Goal: Information Seeking & Learning: Learn about a topic

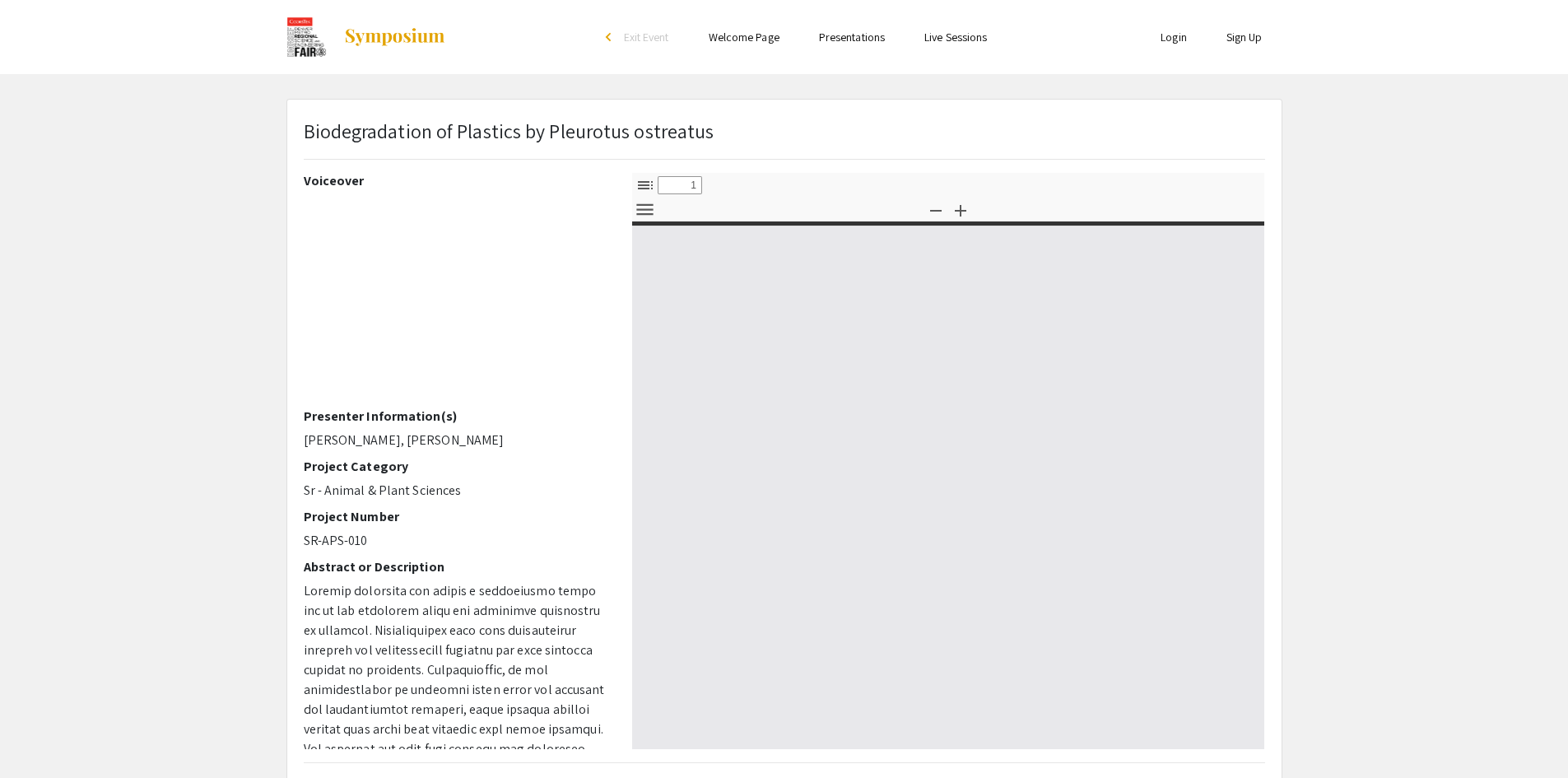
select select "custom"
type input "0"
select select "custom"
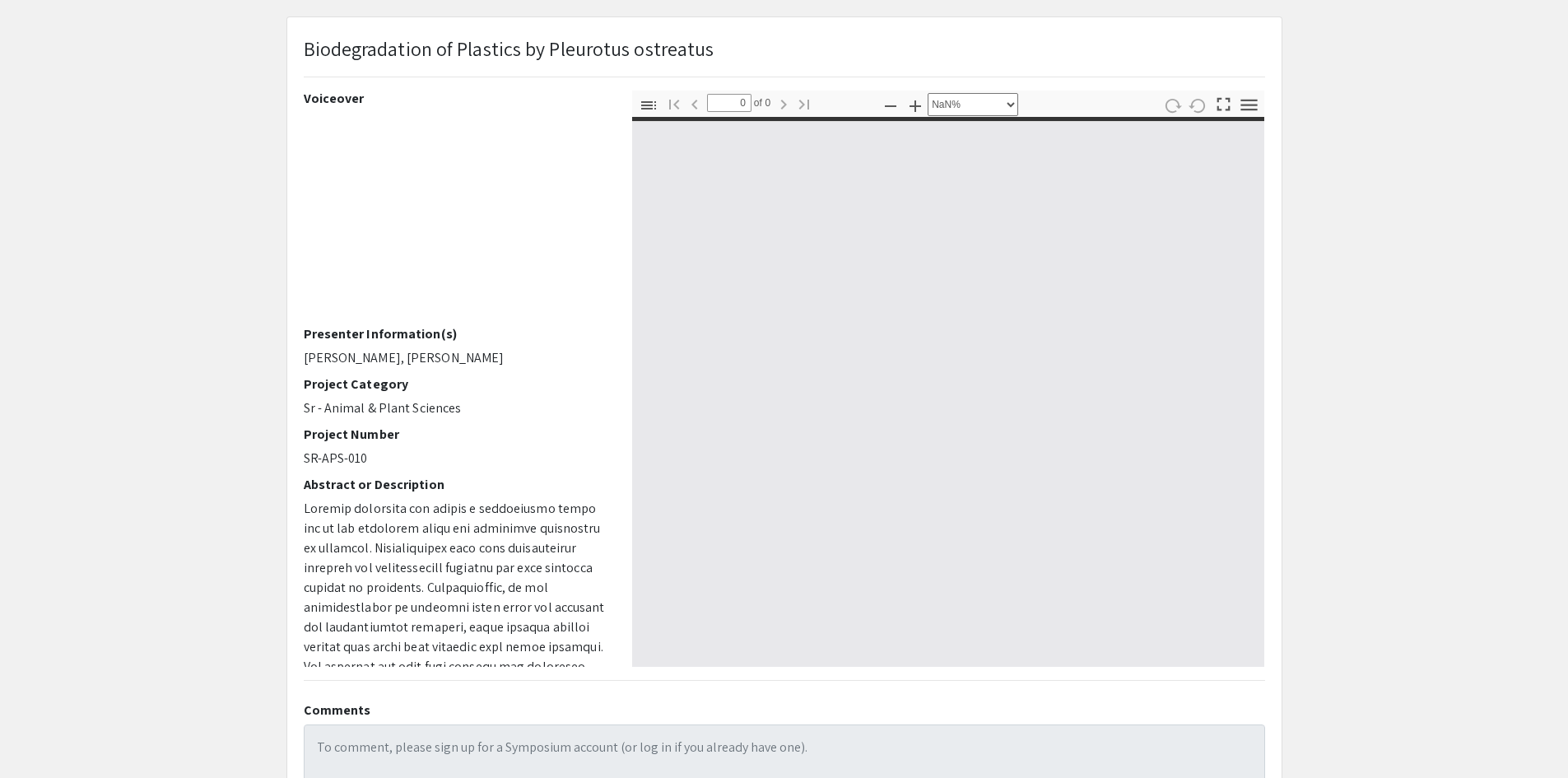
scroll to position [165, 0]
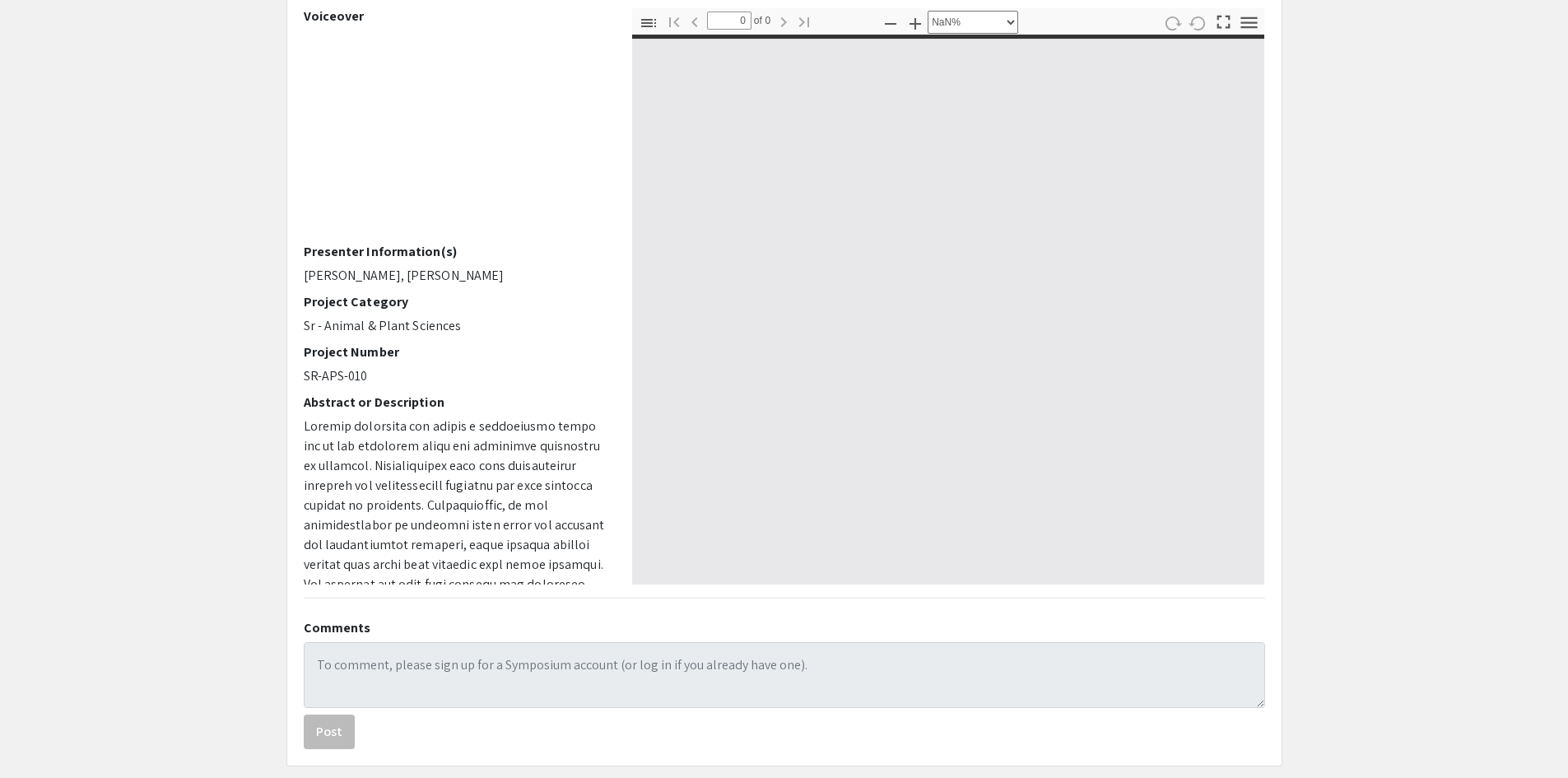
type input "1"
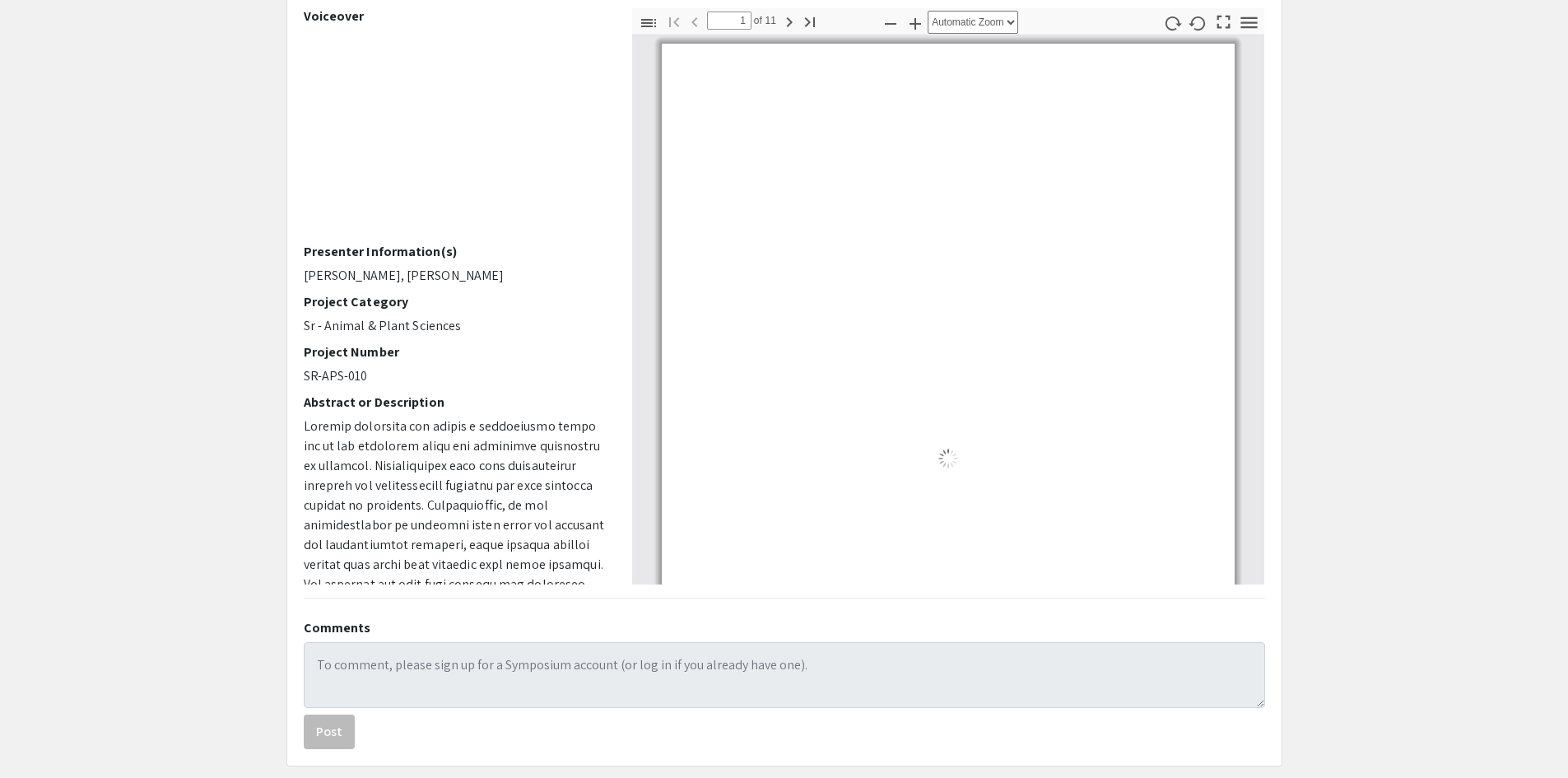
select select "auto"
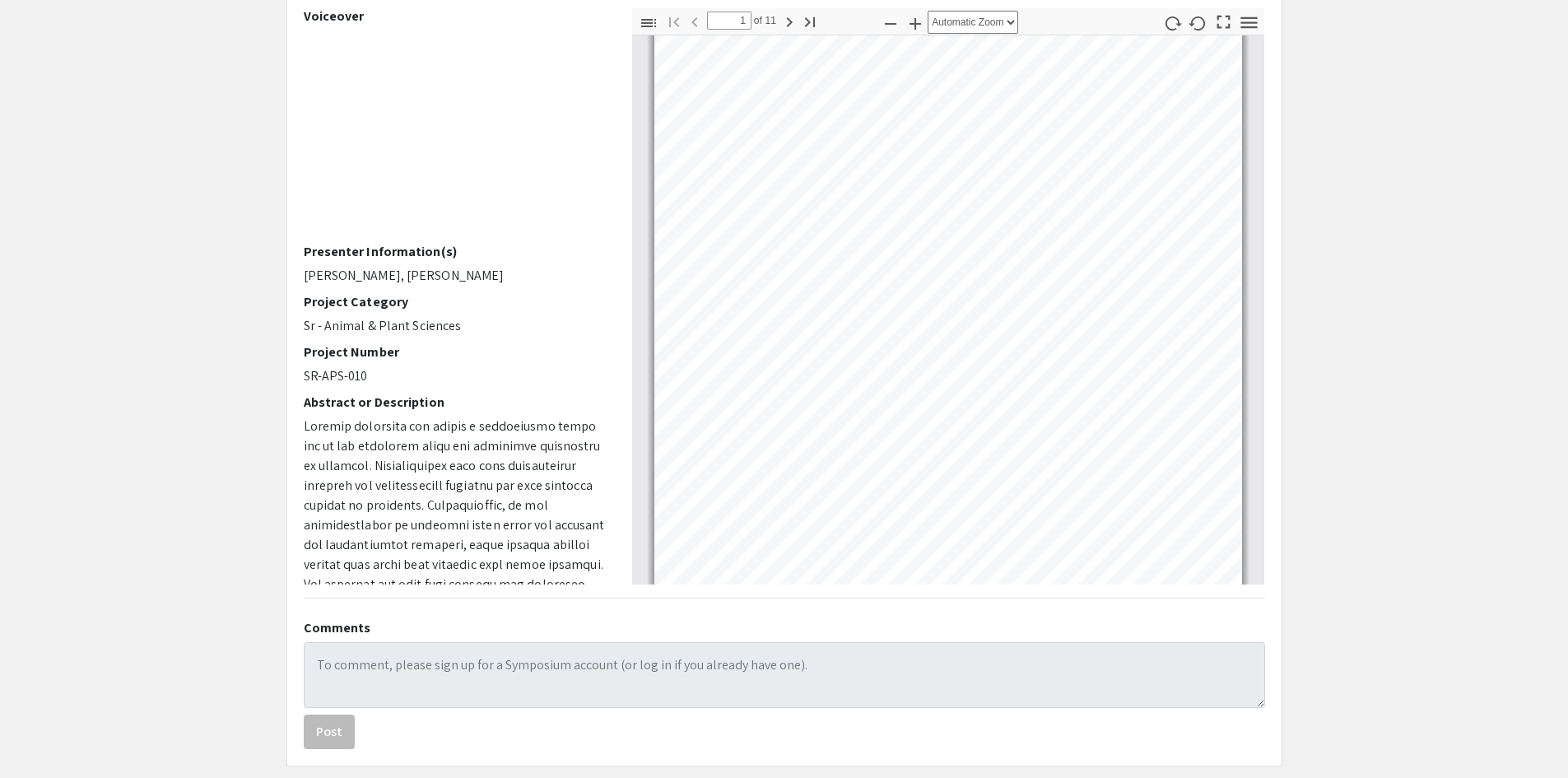
drag, startPoint x: 308, startPoint y: 271, endPoint x: 497, endPoint y: 265, distance: 189.1
click at [497, 265] on p "[PERSON_NAME], [PERSON_NAME]" at bounding box center [456, 276] width 304 height 20
click at [390, 265] on p "[PERSON_NAME], [PERSON_NAME]" at bounding box center [456, 276] width 304 height 20
drag, startPoint x: 493, startPoint y: 269, endPoint x: 303, endPoint y: 265, distance: 190.0
click at [304, 265] on p "[PERSON_NAME], [PERSON_NAME]" at bounding box center [456, 276] width 304 height 20
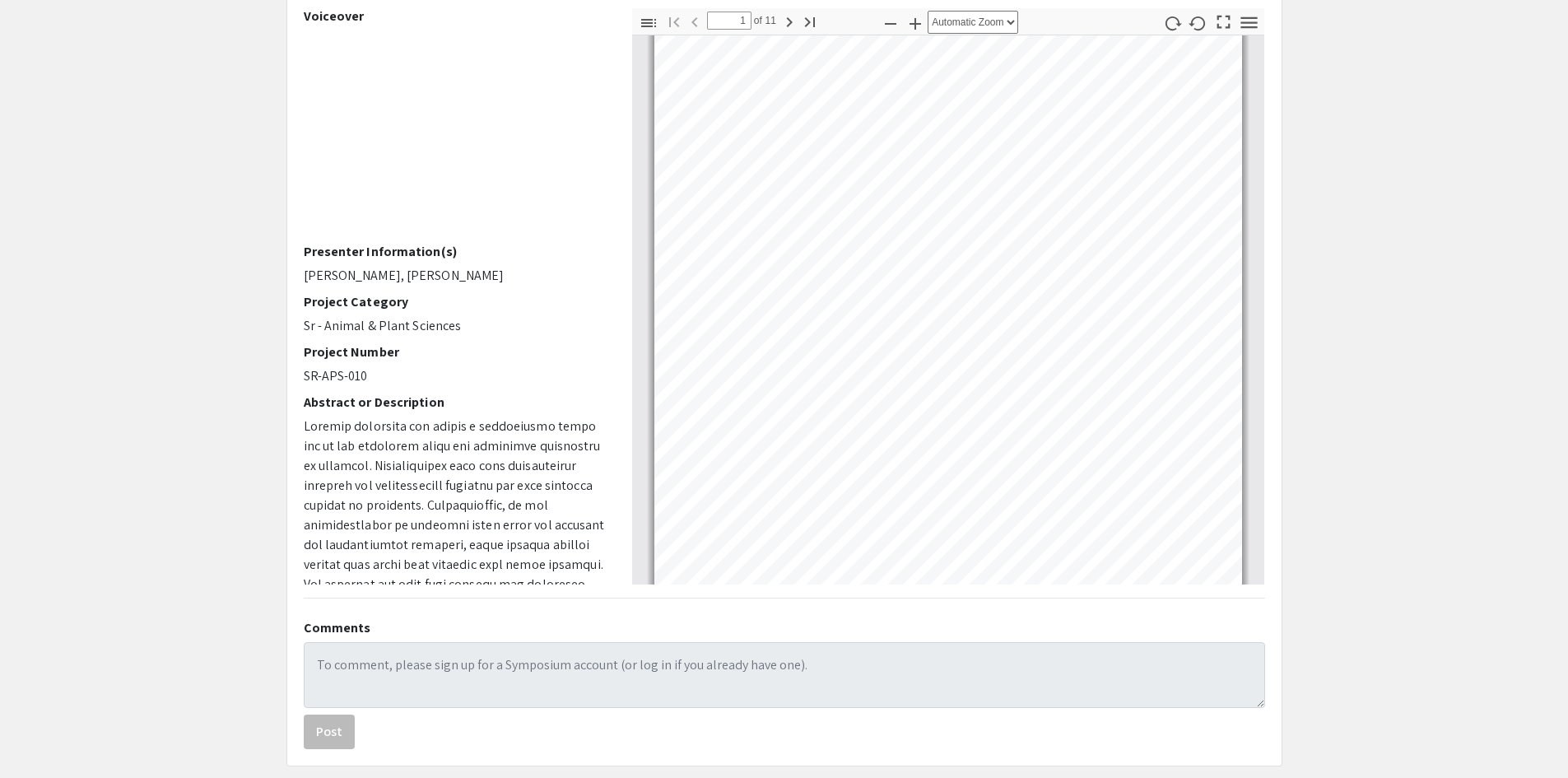
copy p "[PERSON_NAME], [PERSON_NAME]"
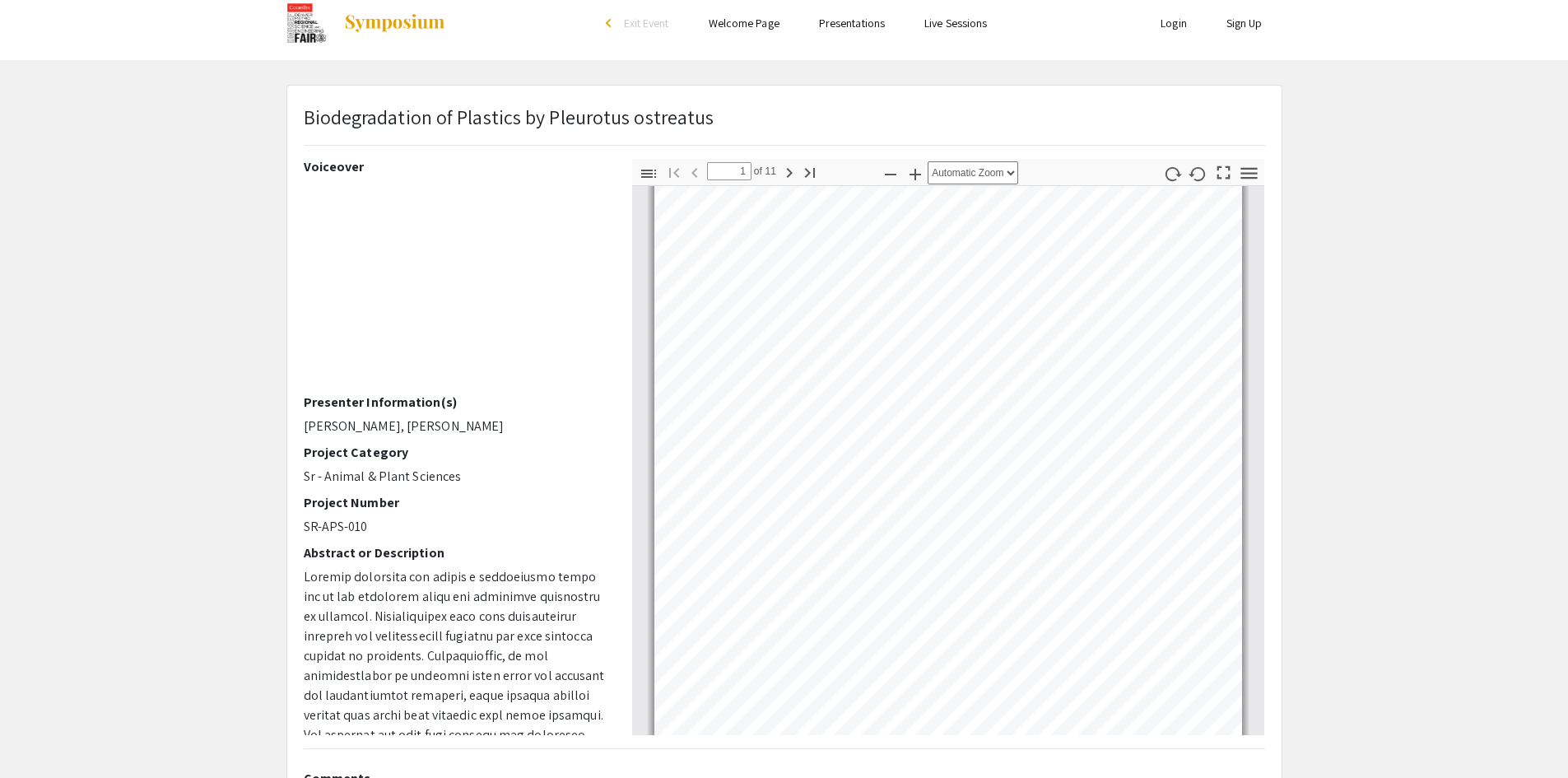
scroll to position [0, 0]
